Goal: Check status: Check status

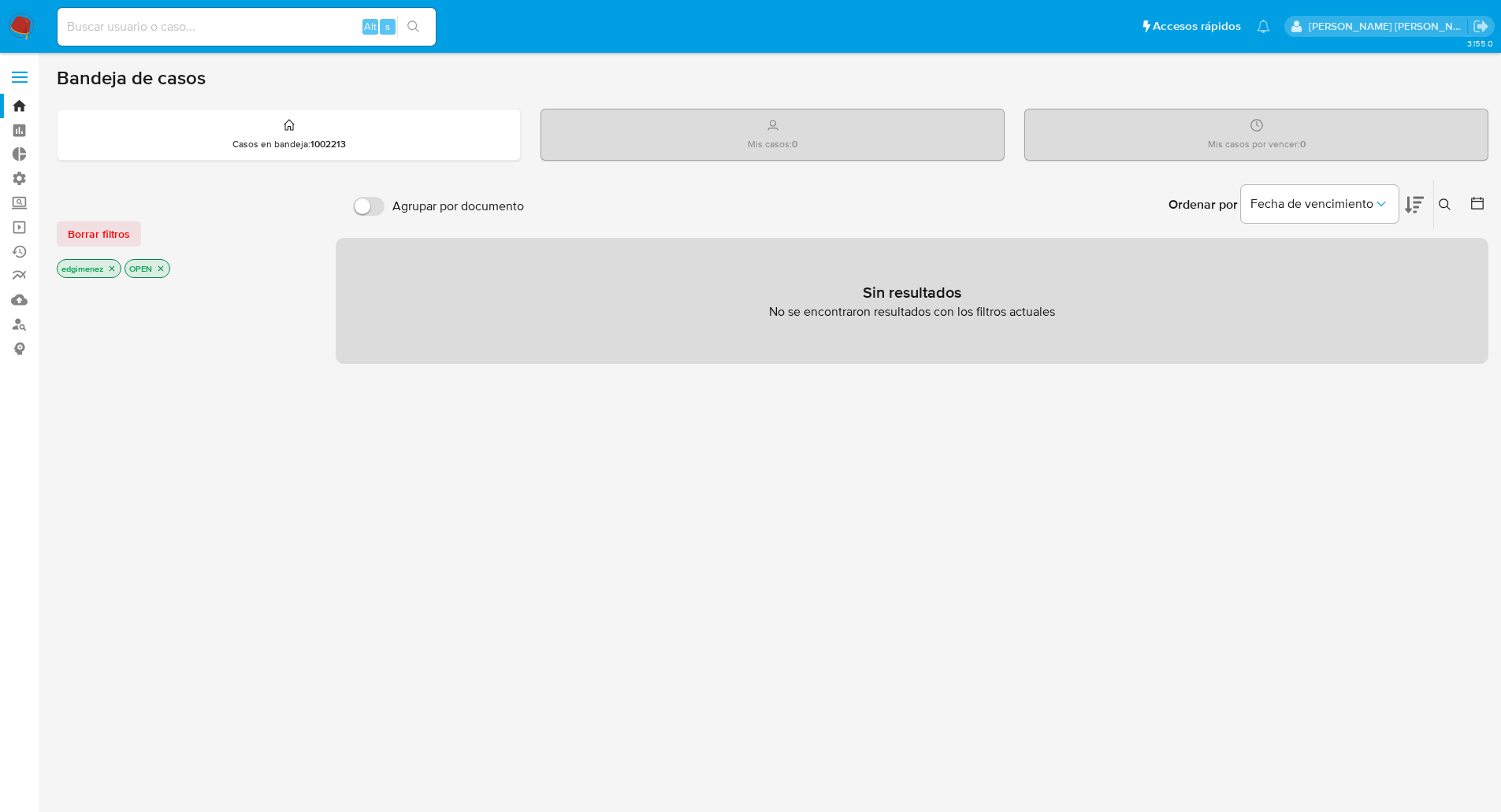
click at [278, 23] on input at bounding box center [246, 27] width 378 height 21
paste input "45059629"
type input "45059629"
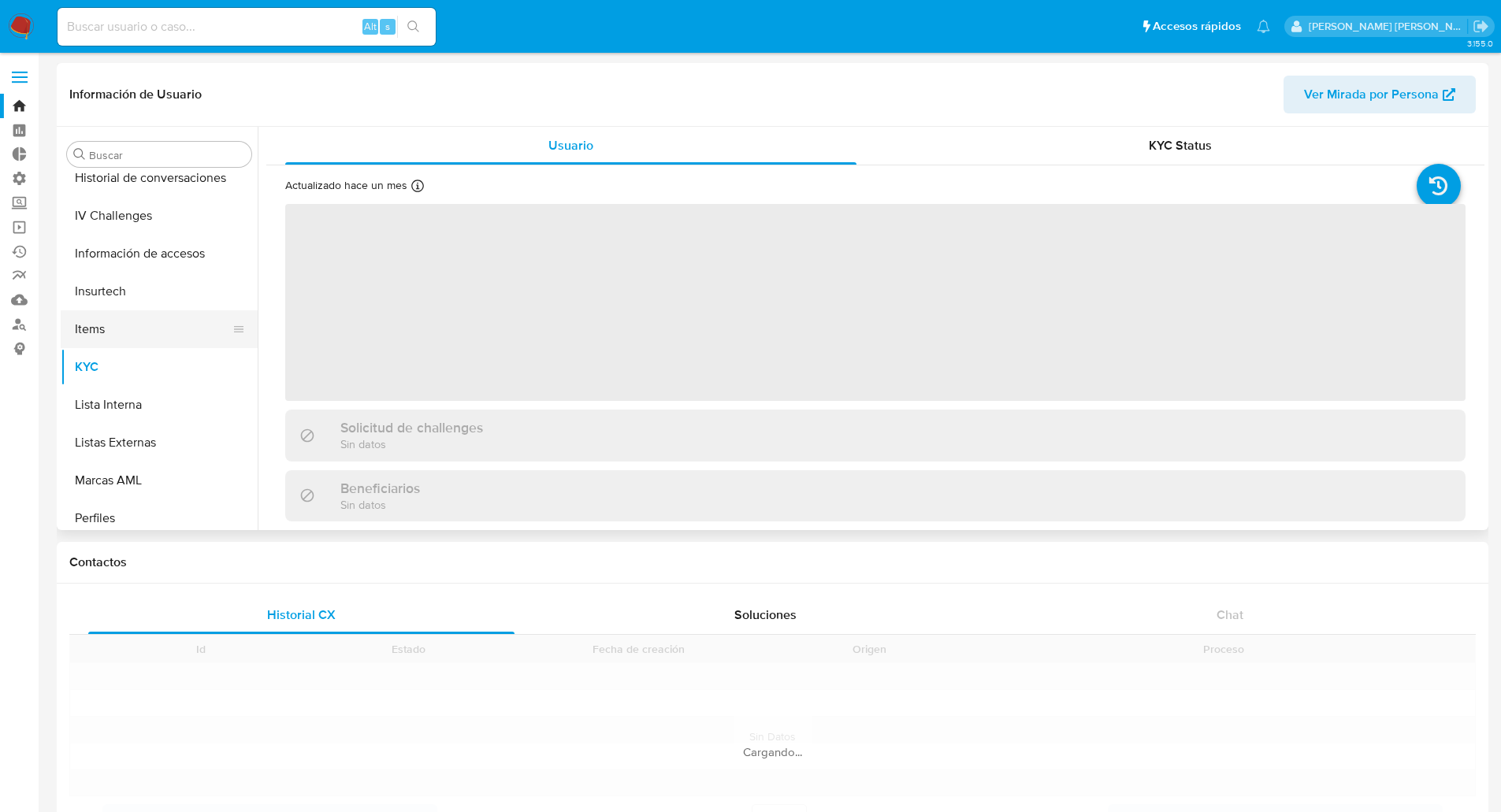
scroll to position [666, 0]
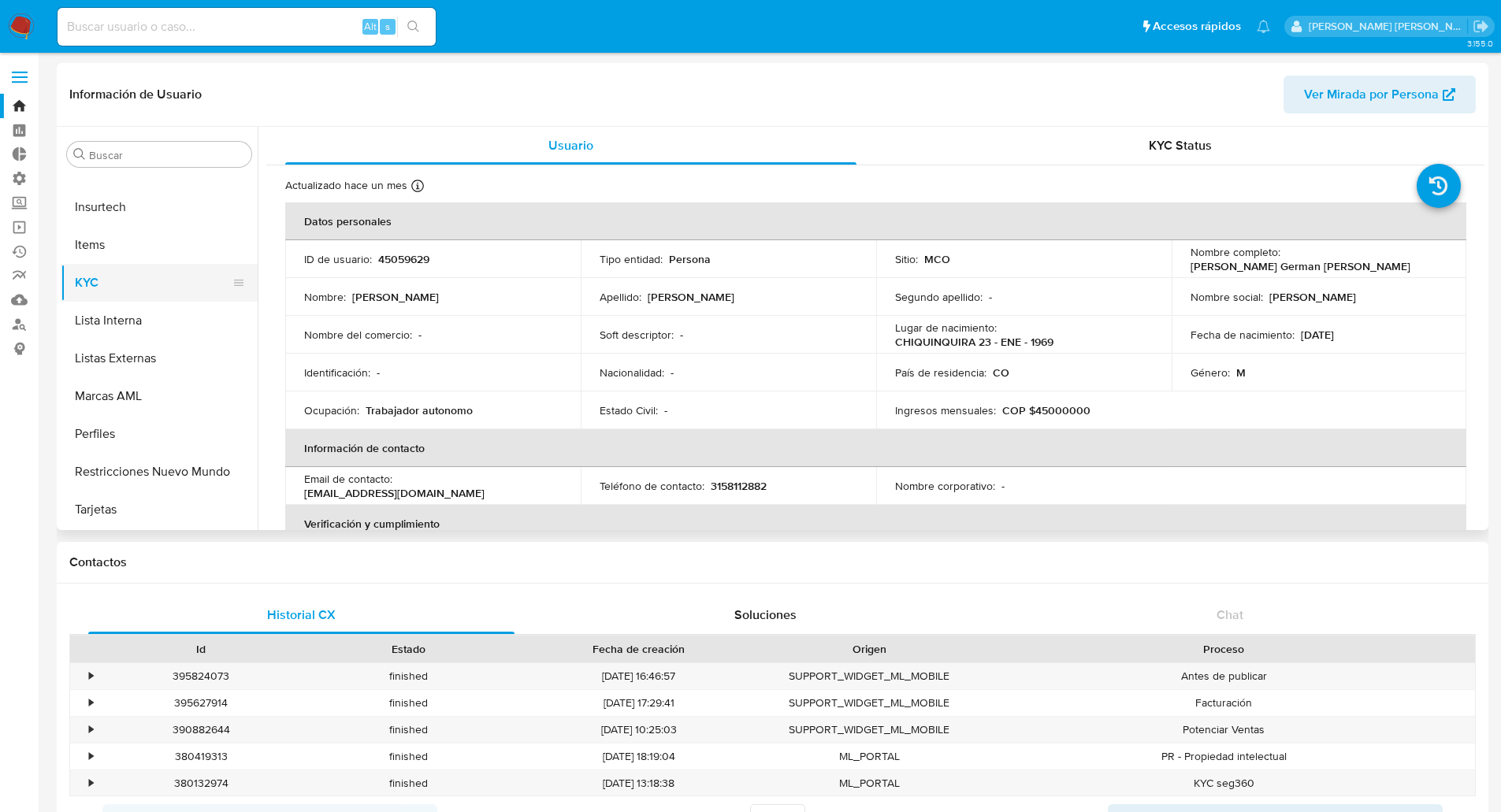
select select "10"
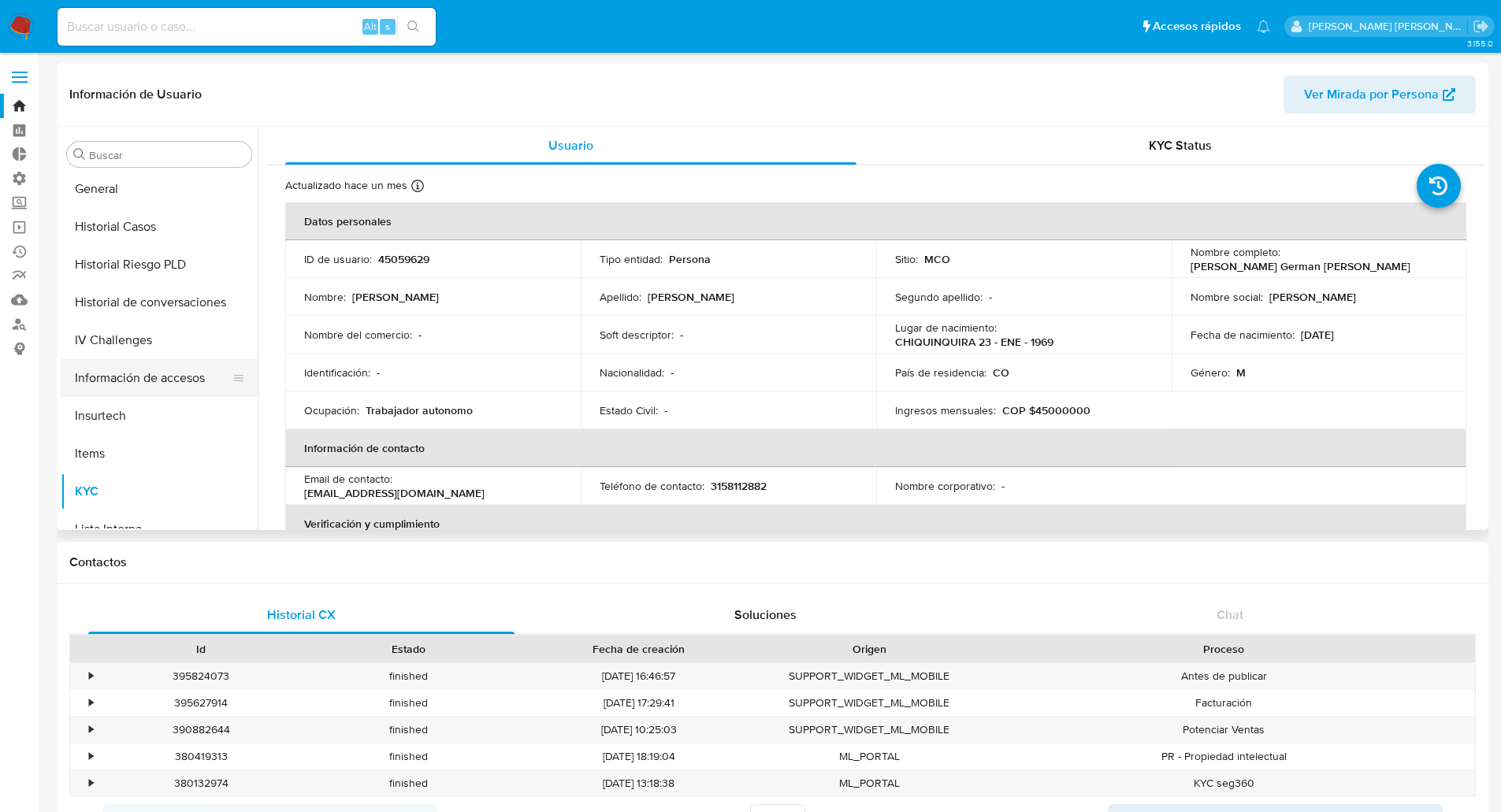
scroll to position [429, 0]
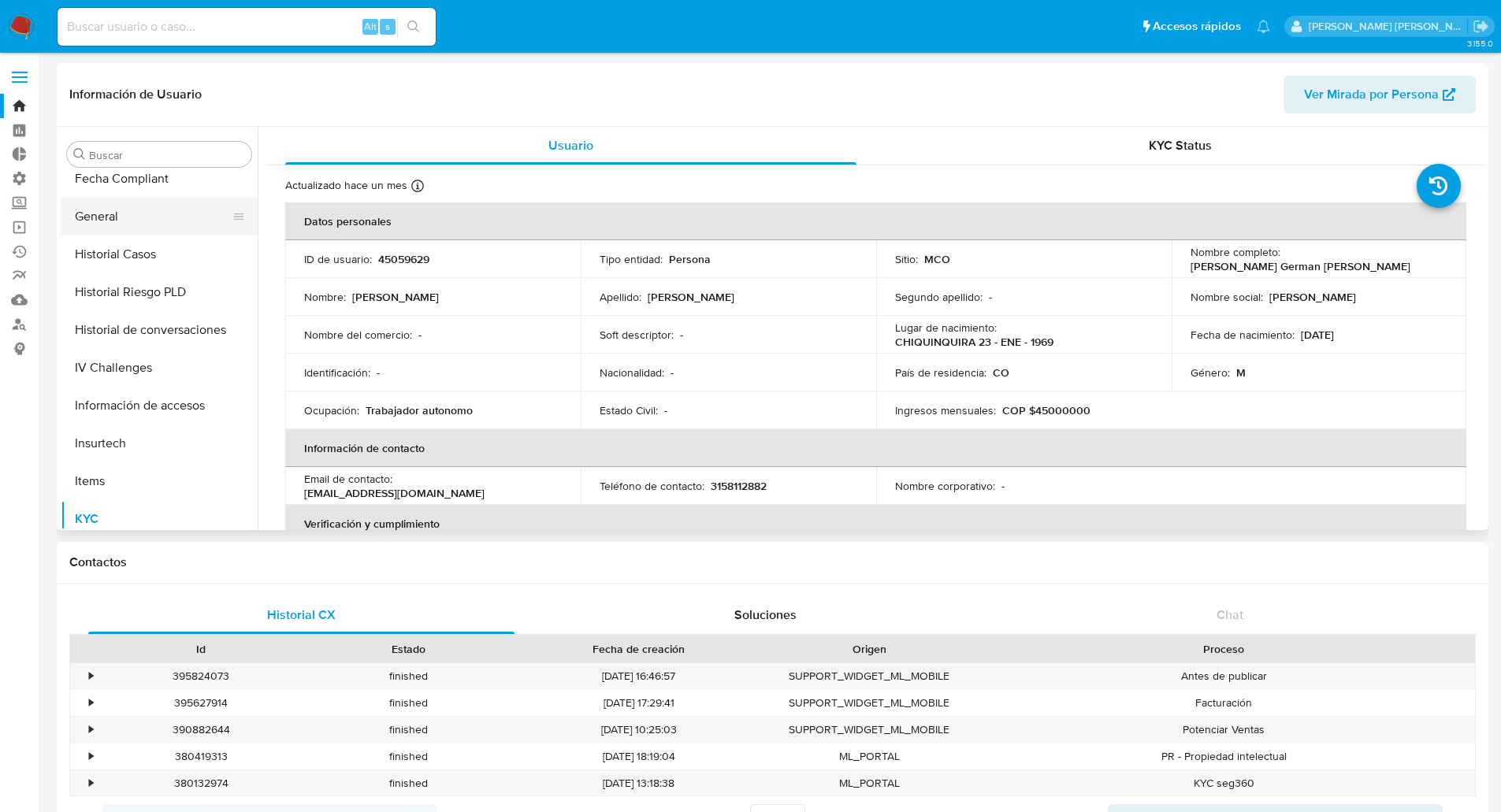
click at [99, 209] on button "General" at bounding box center [153, 217] width 184 height 38
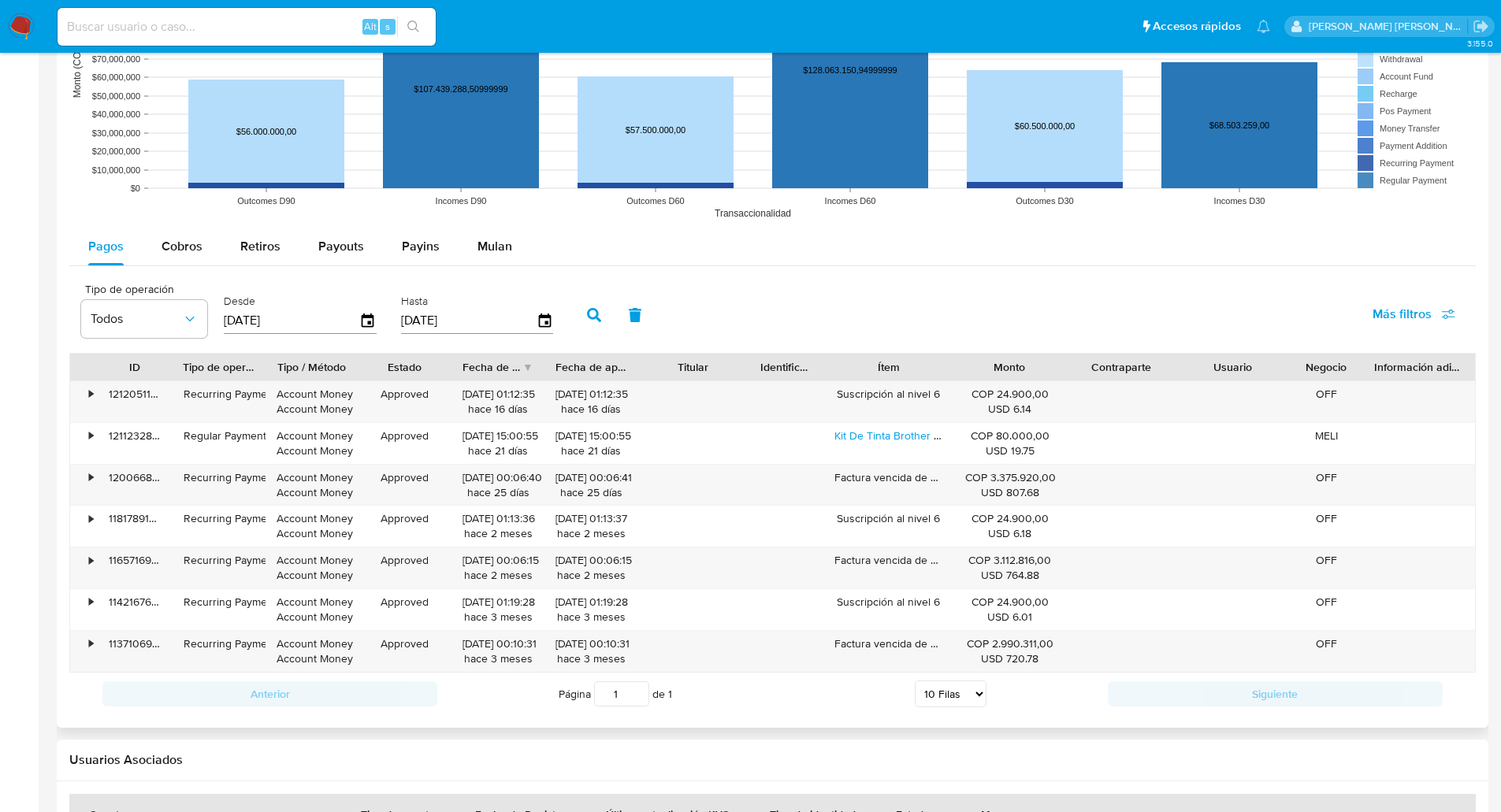
scroll to position [1473, 0]
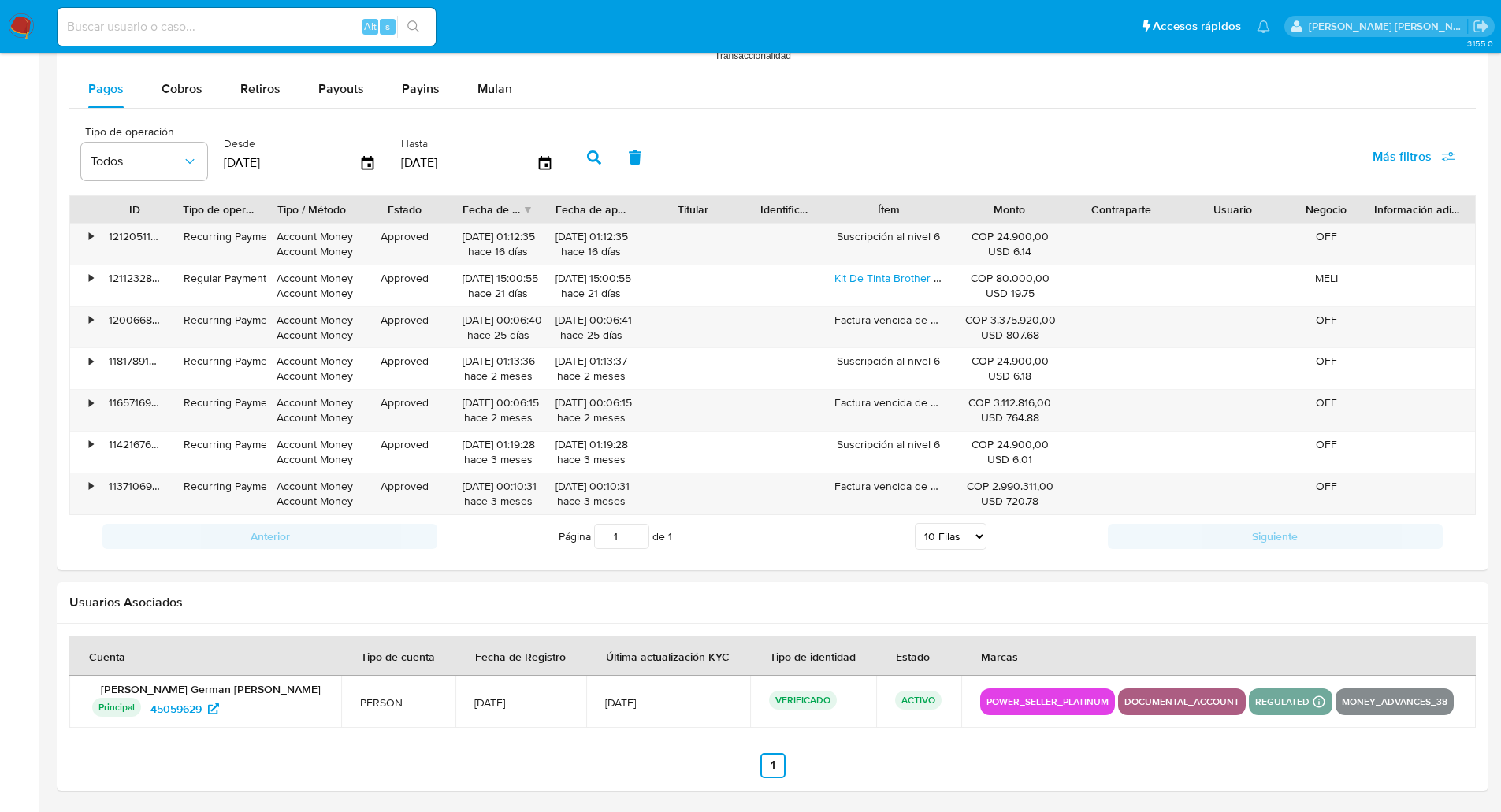
click at [903, 703] on p "ACTIVO" at bounding box center [918, 700] width 47 height 19
click at [895, 702] on p "ACTIVO" at bounding box center [918, 700] width 47 height 19
click at [1383, 702] on p "money_advances_38" at bounding box center [1394, 702] width 118 height 19
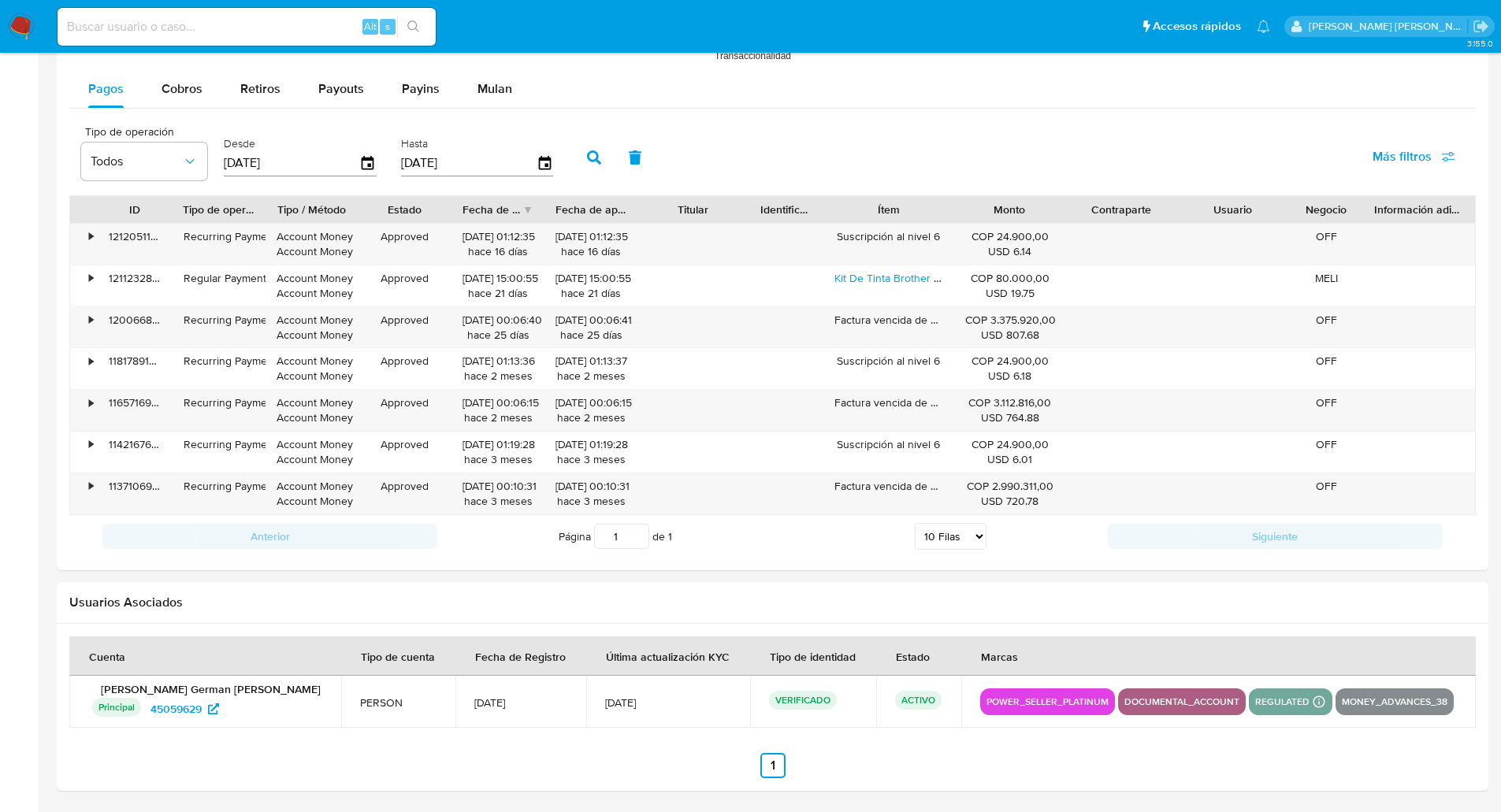
click at [1383, 702] on p "money_advances_38" at bounding box center [1394, 702] width 118 height 19
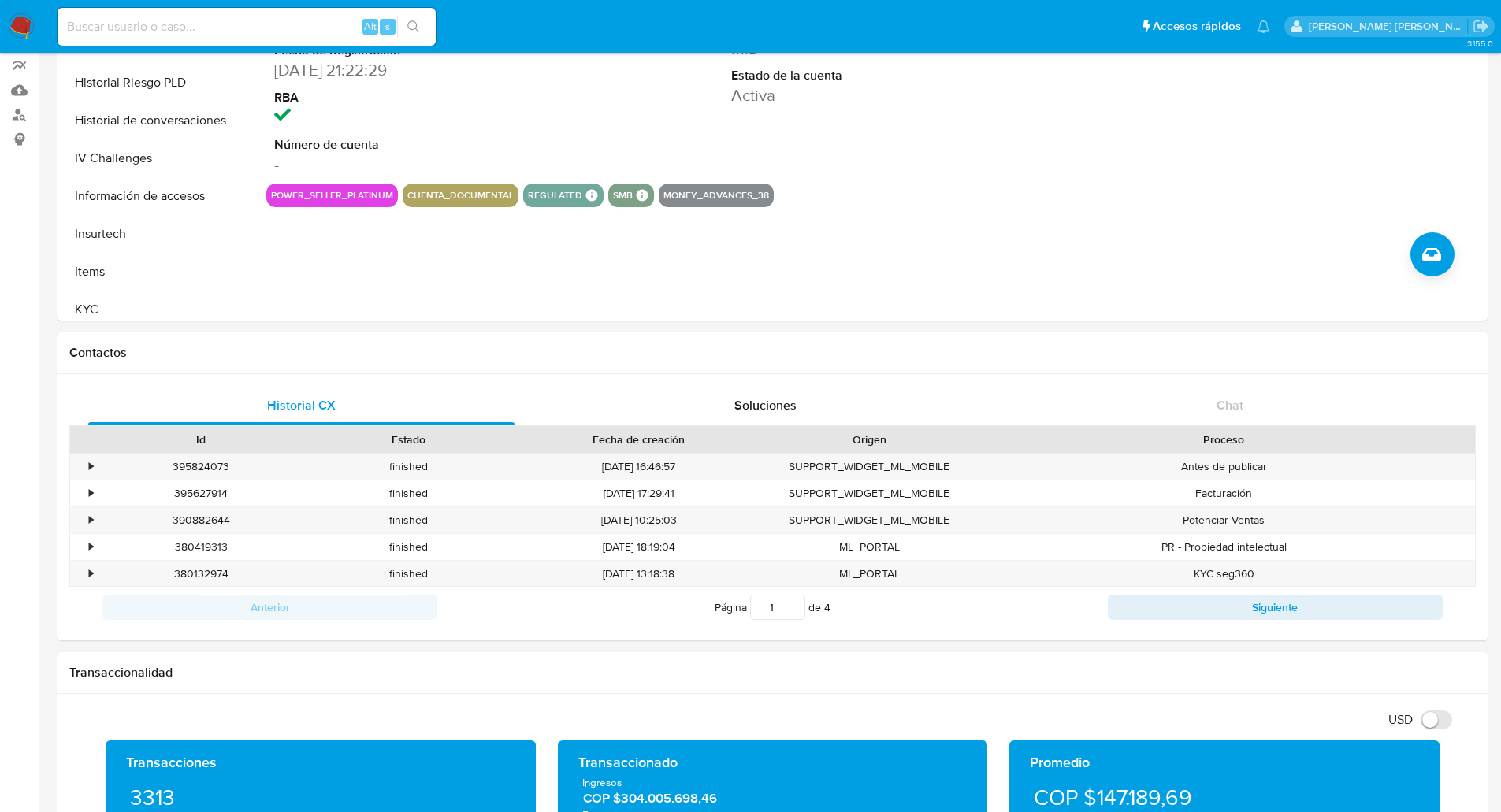
scroll to position [0, 0]
